Goal: Transaction & Acquisition: Subscribe to service/newsletter

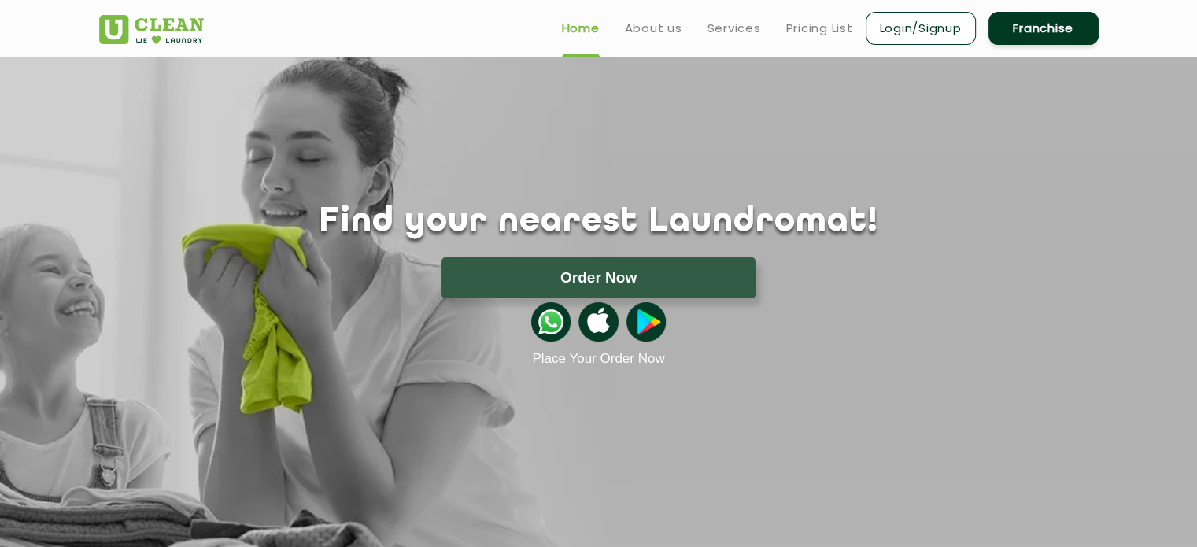
click at [933, 22] on link "Login/Signup" at bounding box center [921, 28] width 110 height 33
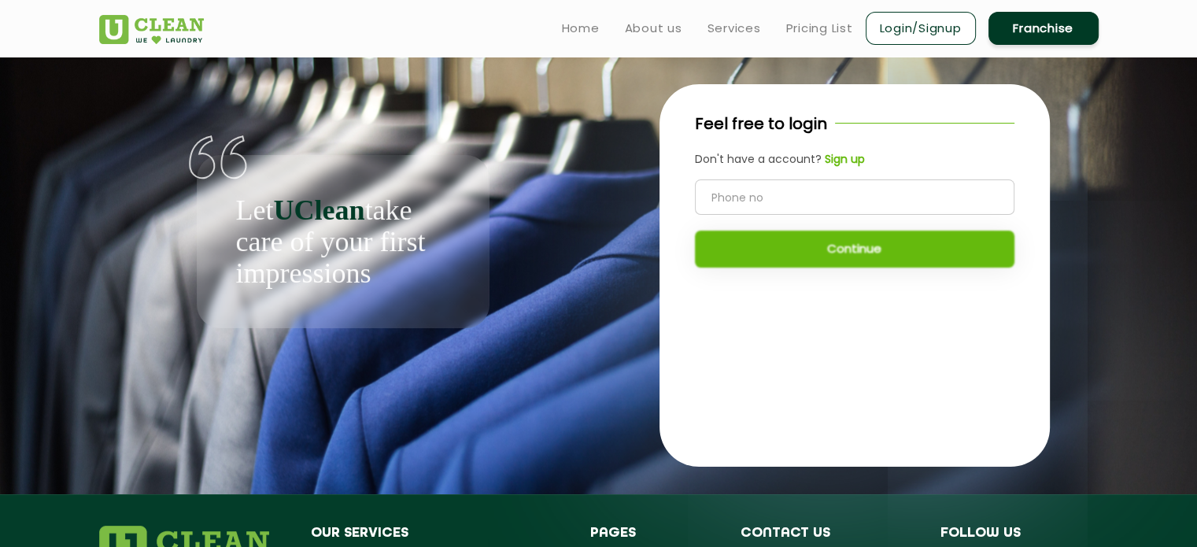
click at [845, 165] on b "Sign up" at bounding box center [845, 159] width 40 height 16
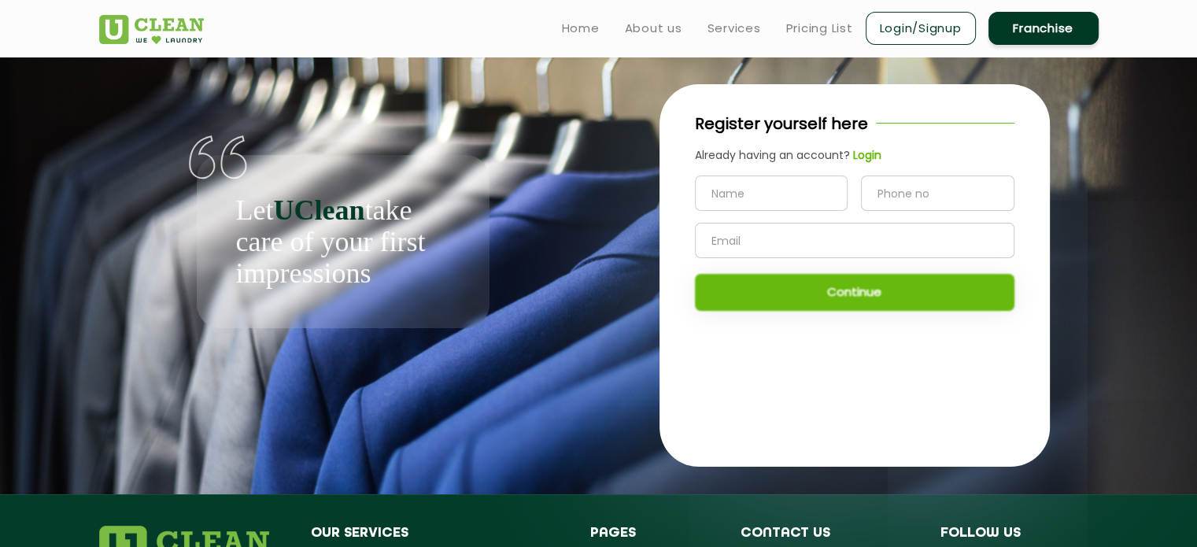
click at [825, 197] on input "text" at bounding box center [771, 193] width 153 height 35
type input "[PERSON_NAME]"
type input "8802240945"
type input "[PERSON_NAME][EMAIL_ADDRESS][PERSON_NAME][DOMAIN_NAME]"
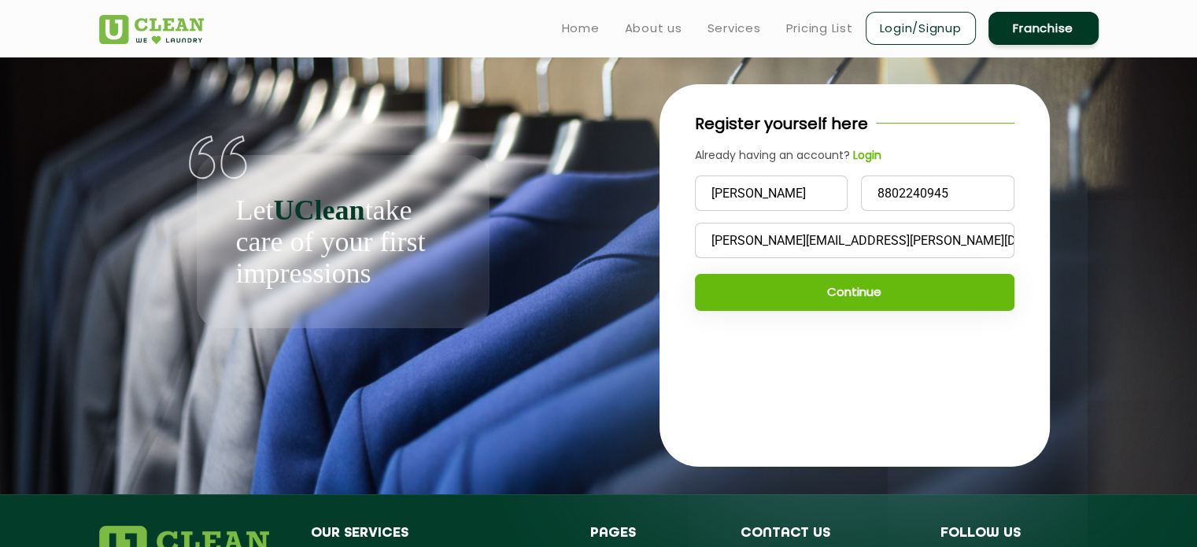
click at [886, 294] on button "Continue" at bounding box center [855, 292] width 320 height 37
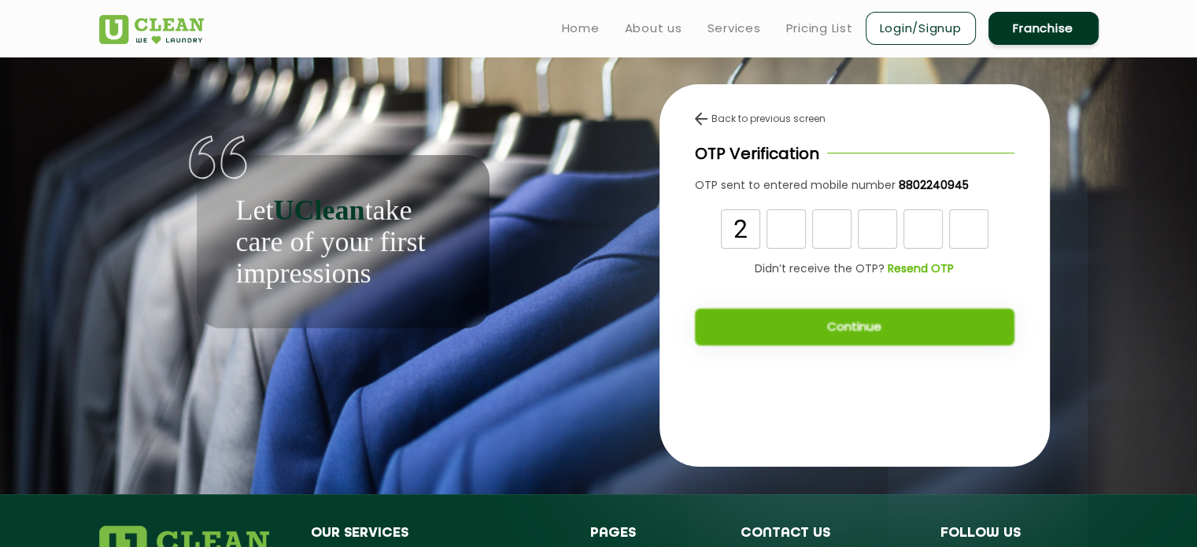
type input "2"
type input "3"
type input "1"
type input "4"
type input "8"
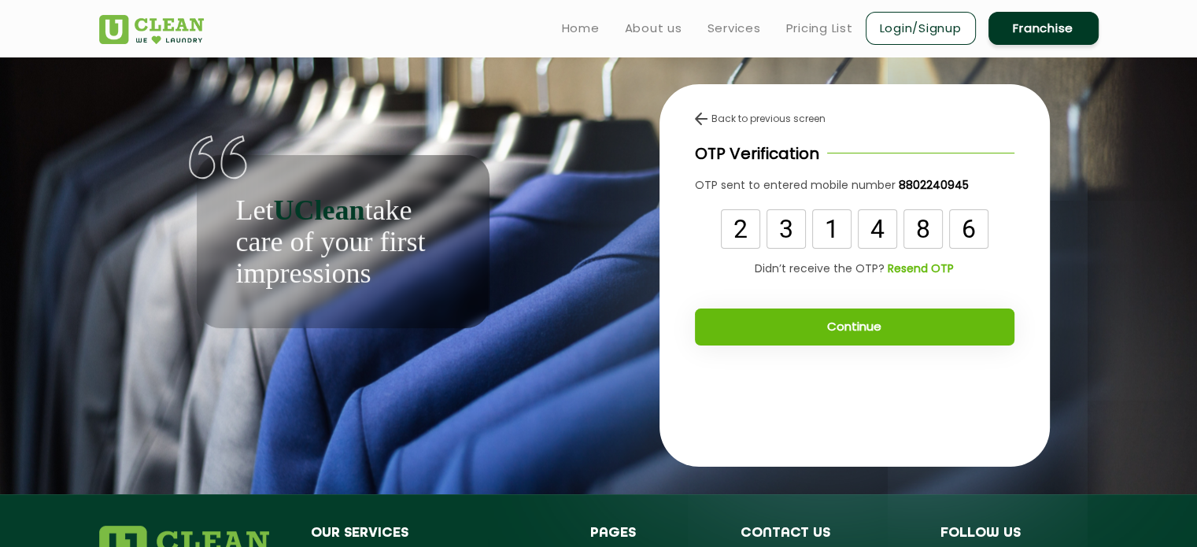
type input "6"
click at [848, 324] on button "Continue" at bounding box center [855, 327] width 320 height 37
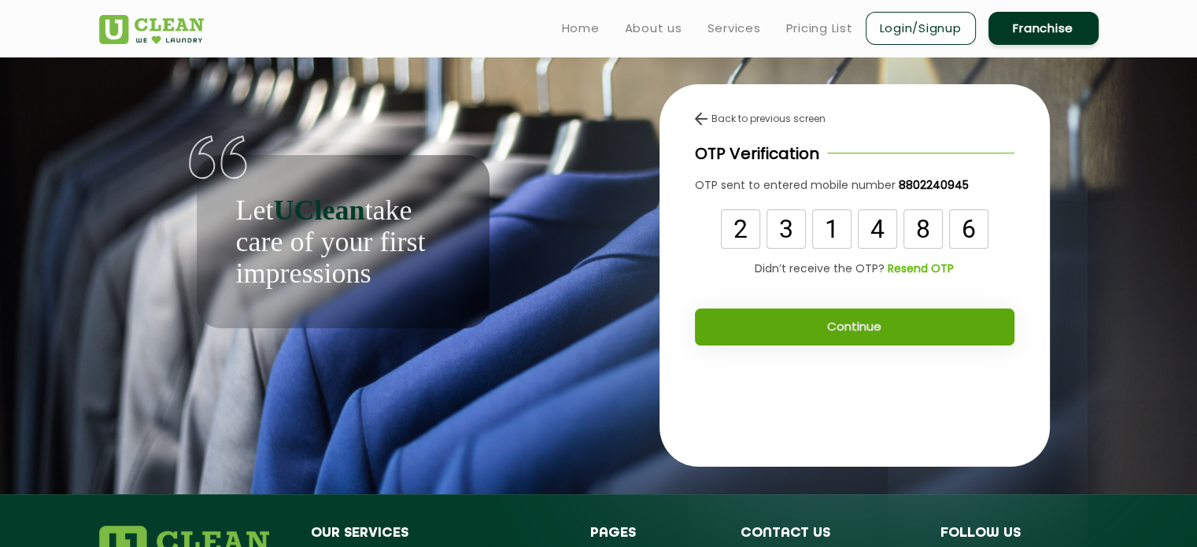
click at [898, 329] on button "Continue" at bounding box center [855, 327] width 320 height 37
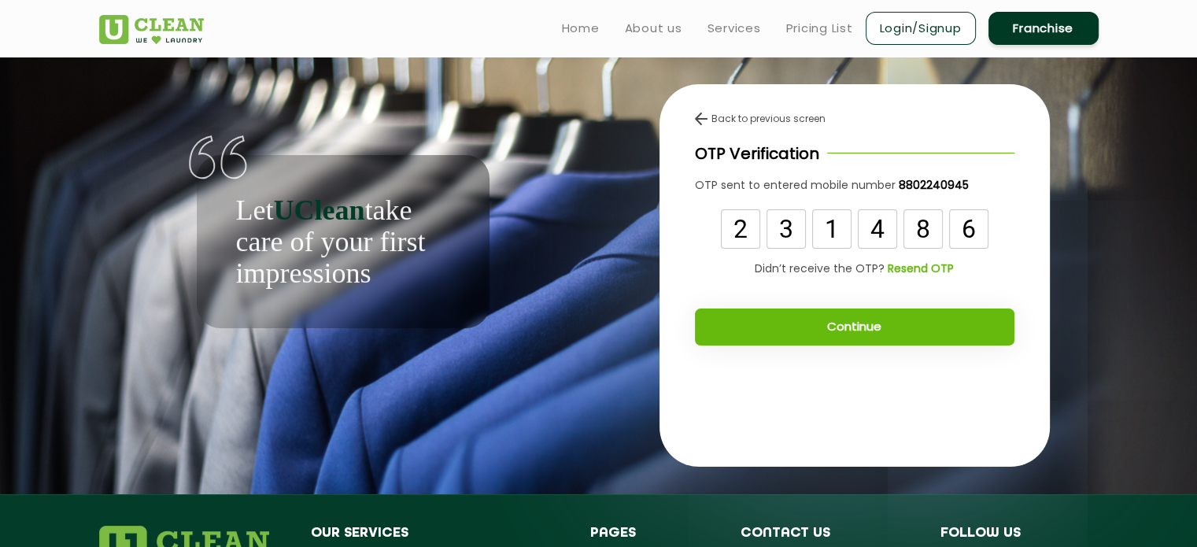
click at [877, 320] on button "Continue" at bounding box center [855, 327] width 320 height 37
click at [699, 119] on img at bounding box center [701, 119] width 13 height 13
